Goal: Find specific page/section: Find specific page/section

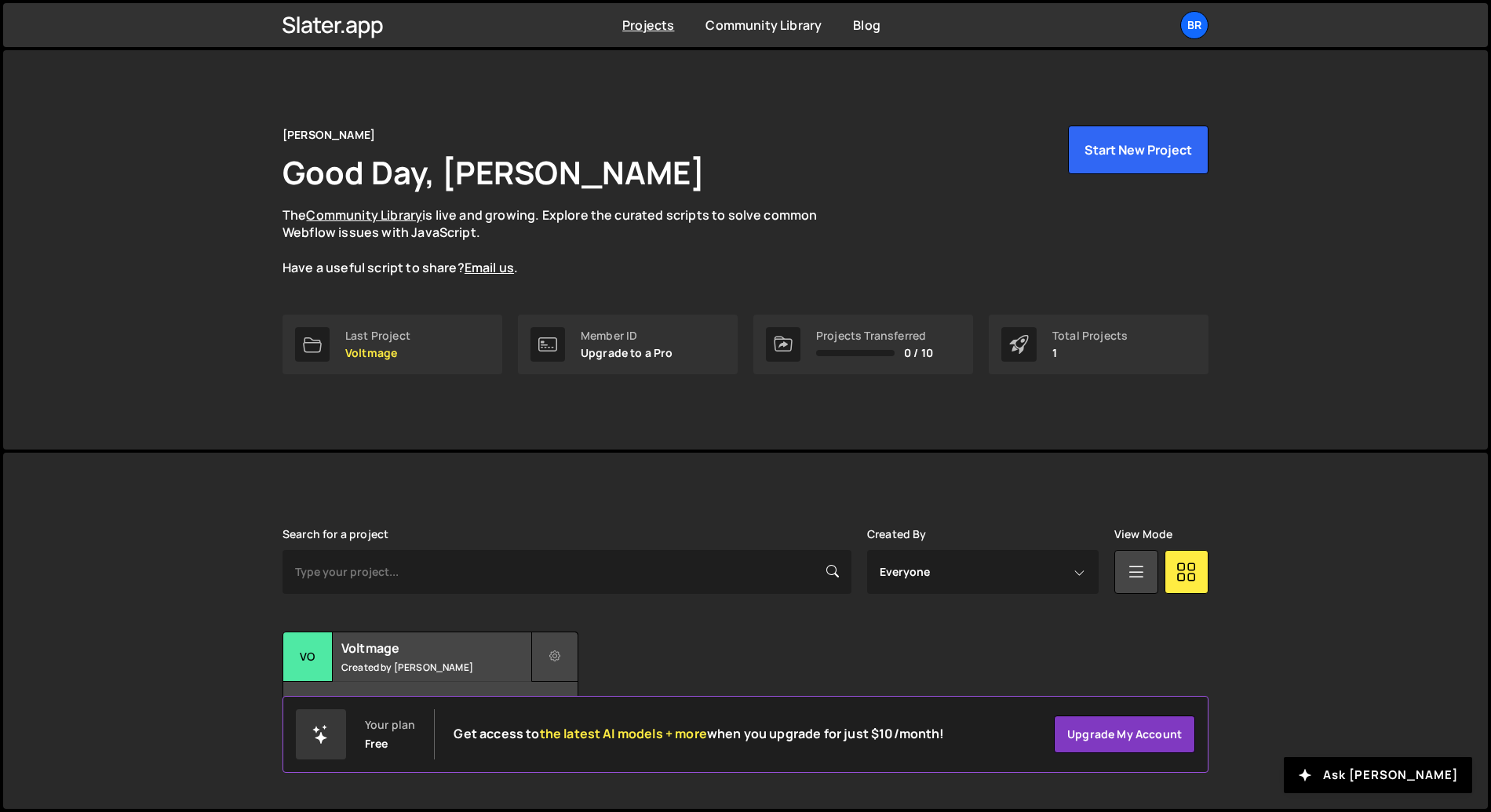
click at [556, 649] on icon at bounding box center [554, 657] width 11 height 16
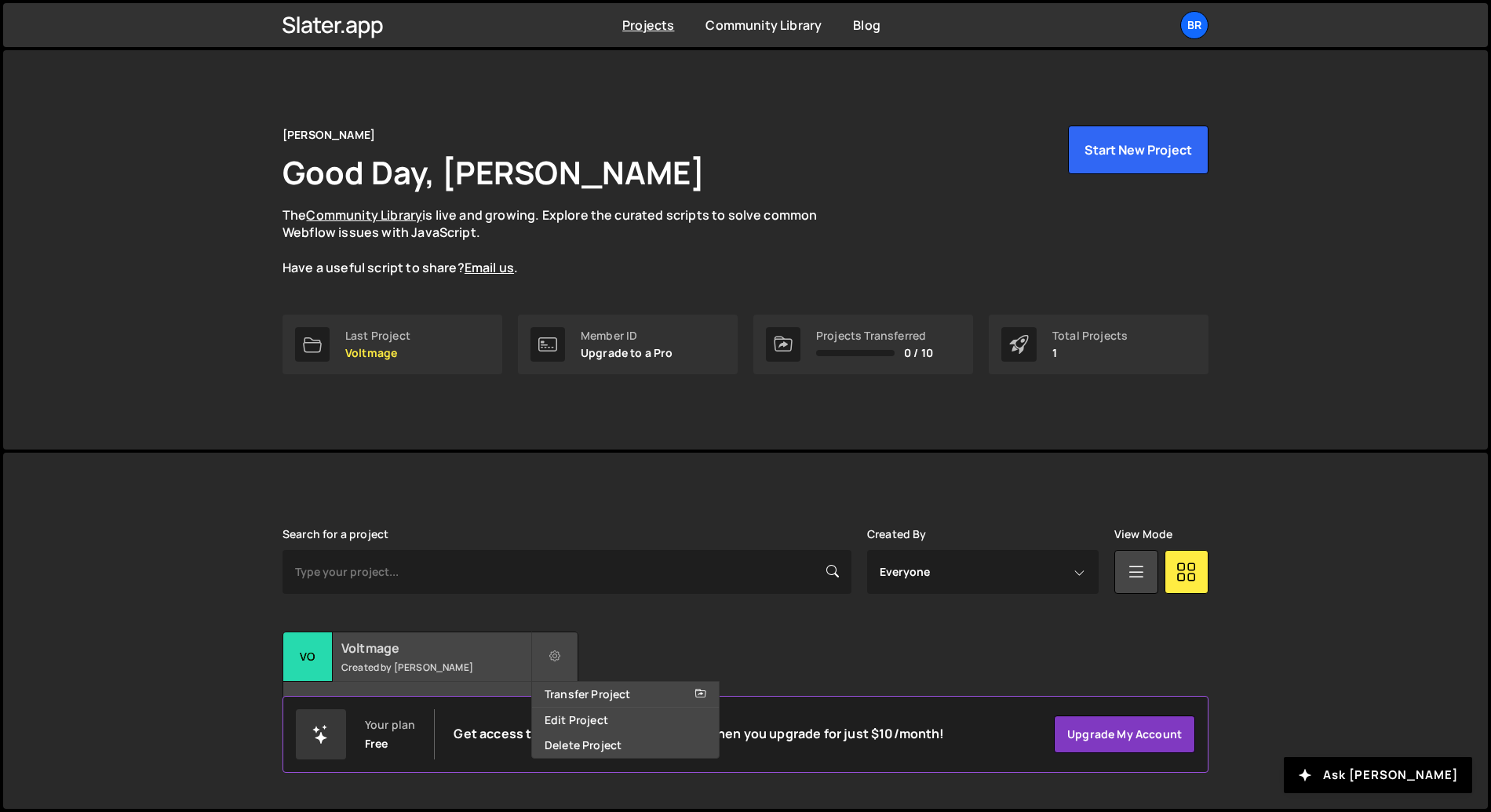
click at [459, 661] on small "Created by Yordan Yordanov" at bounding box center [435, 667] width 189 height 13
click at [392, 654] on h2 "Voltmage" at bounding box center [435, 647] width 189 height 17
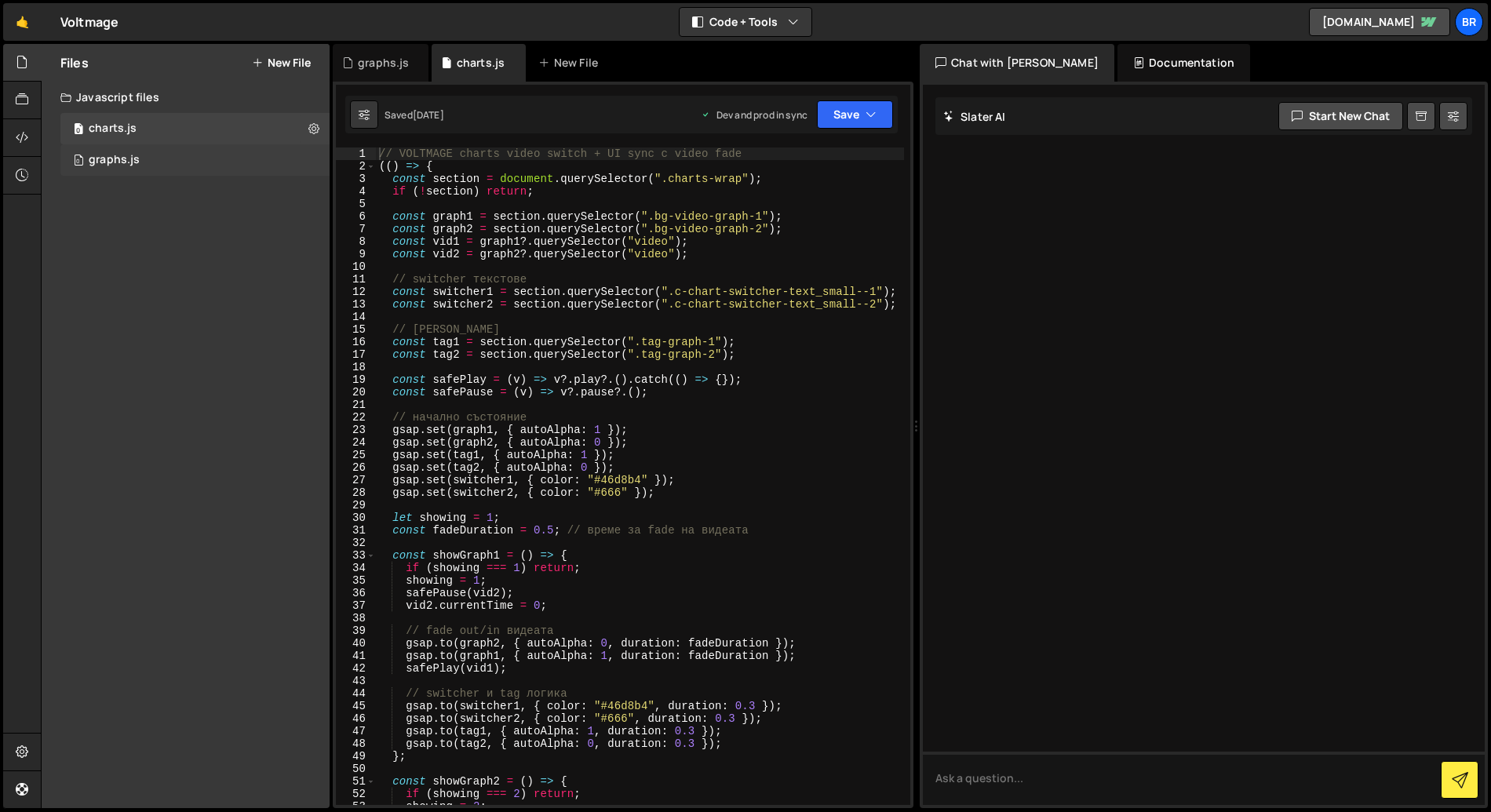
click at [207, 153] on div "0 graphs.js 0" at bounding box center [195, 160] width 269 height 32
